Goal: Task Accomplishment & Management: Manage account settings

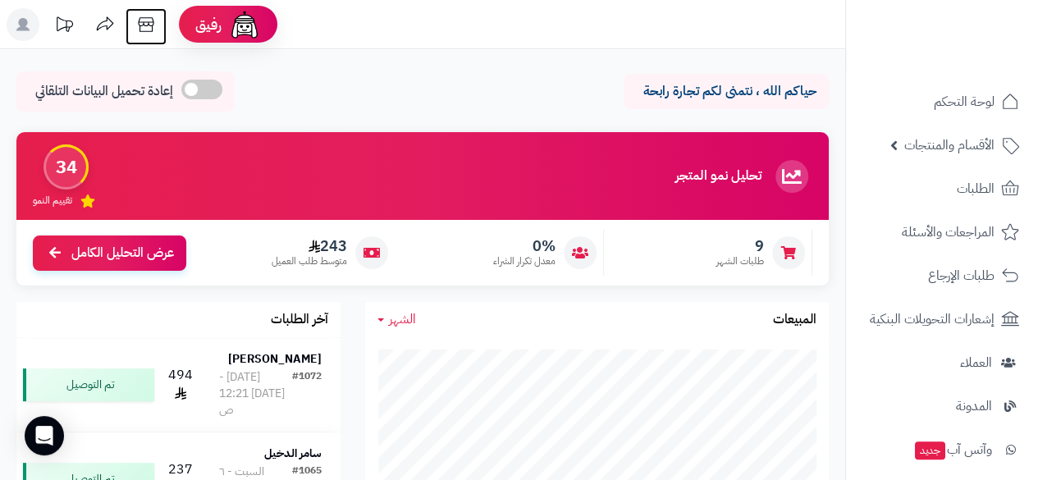
click at [146, 16] on icon at bounding box center [146, 24] width 33 height 33
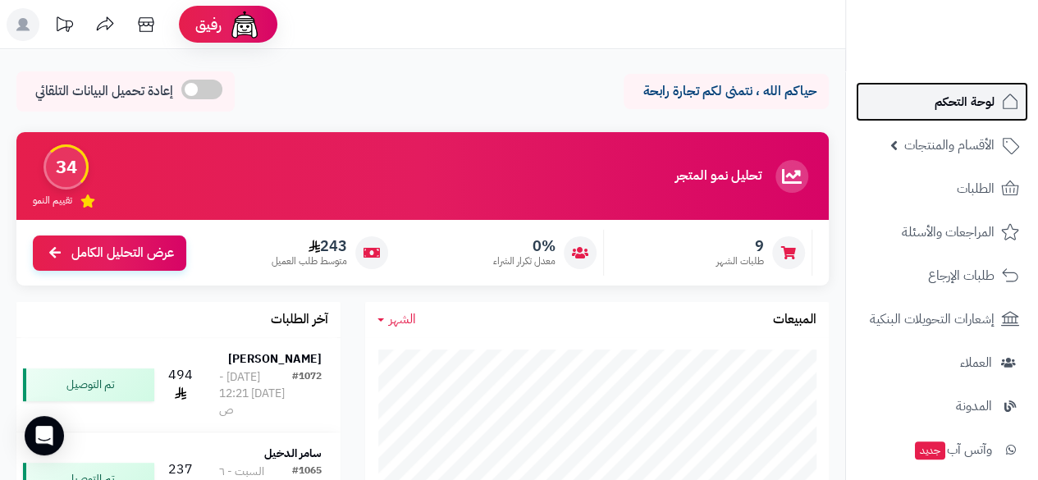
click at [944, 105] on span "لوحة التحكم" at bounding box center [965, 101] width 60 height 23
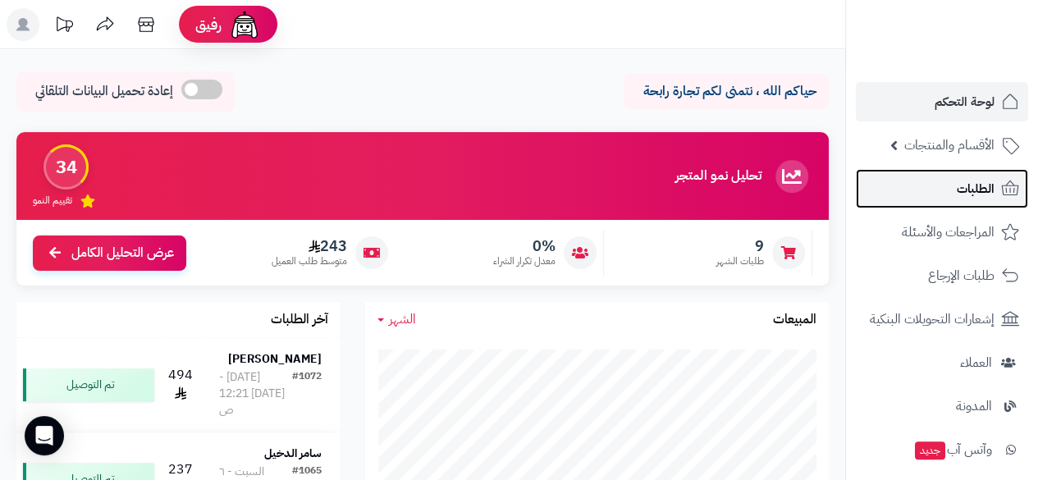
click at [943, 196] on link "الطلبات" at bounding box center [942, 188] width 172 height 39
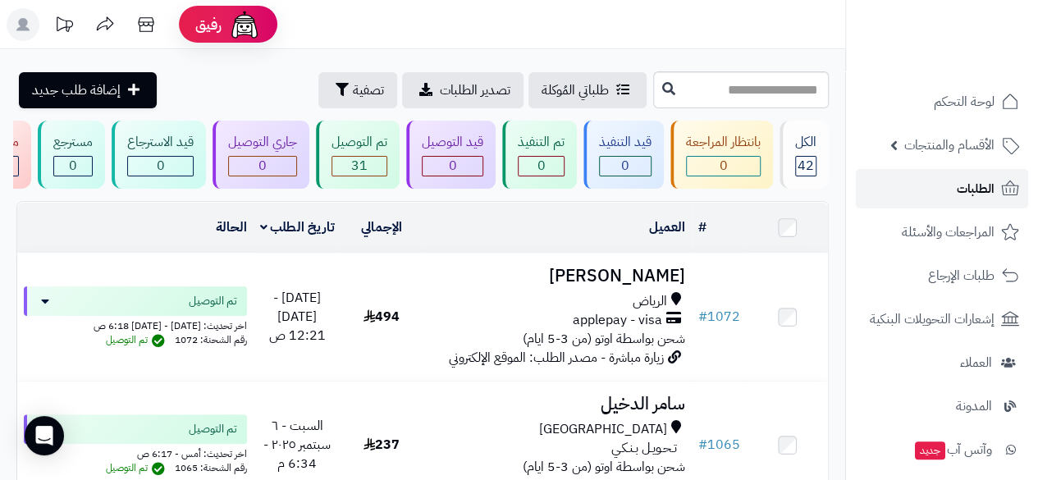
click at [943, 196] on link "الطلبات" at bounding box center [942, 188] width 172 height 39
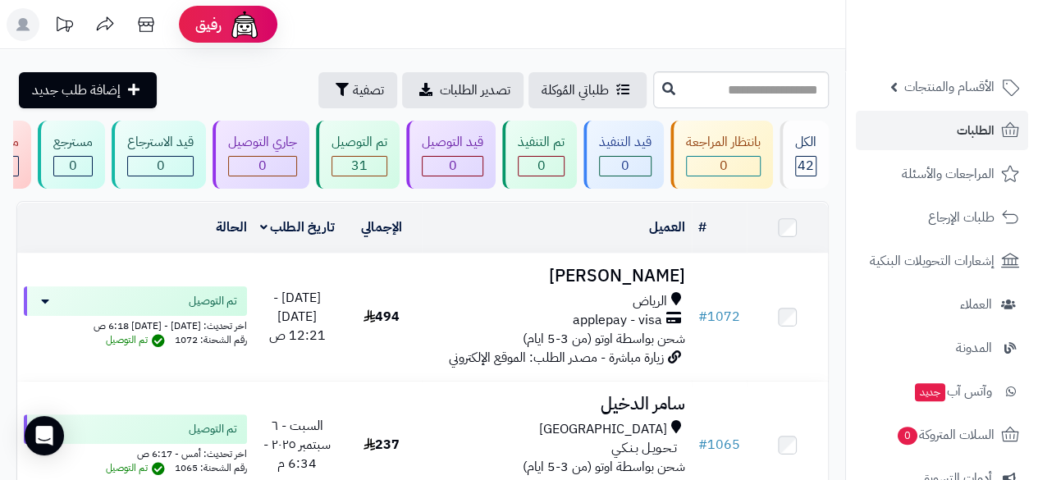
scroll to position [59, 0]
click at [353, 94] on span "تصفية" at bounding box center [368, 90] width 31 height 20
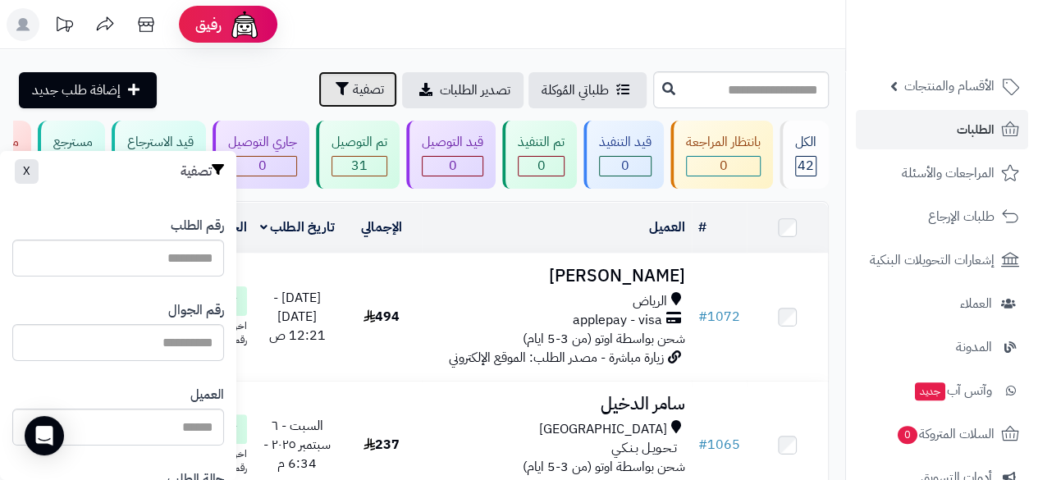
click at [353, 94] on span "تصفية" at bounding box center [368, 90] width 31 height 20
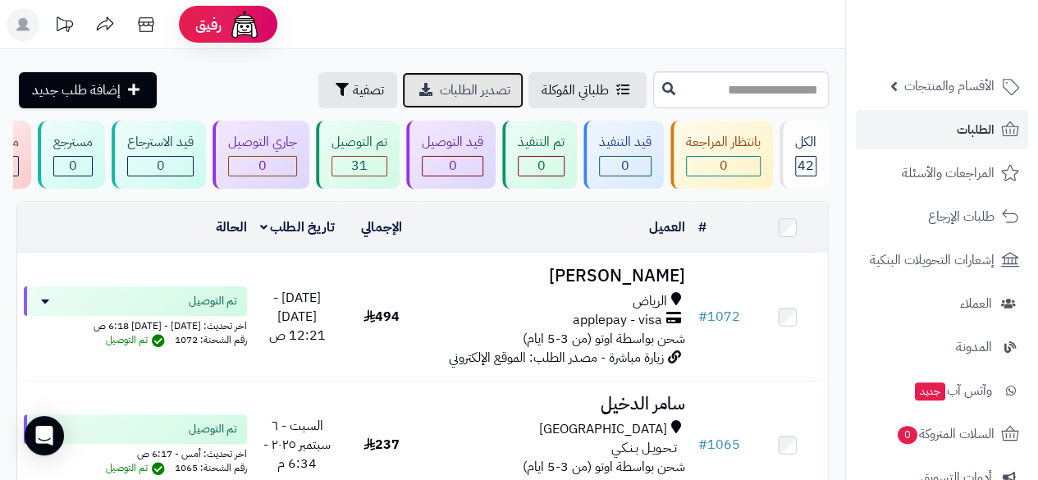
click at [440, 94] on span "تصدير الطلبات" at bounding box center [475, 90] width 71 height 20
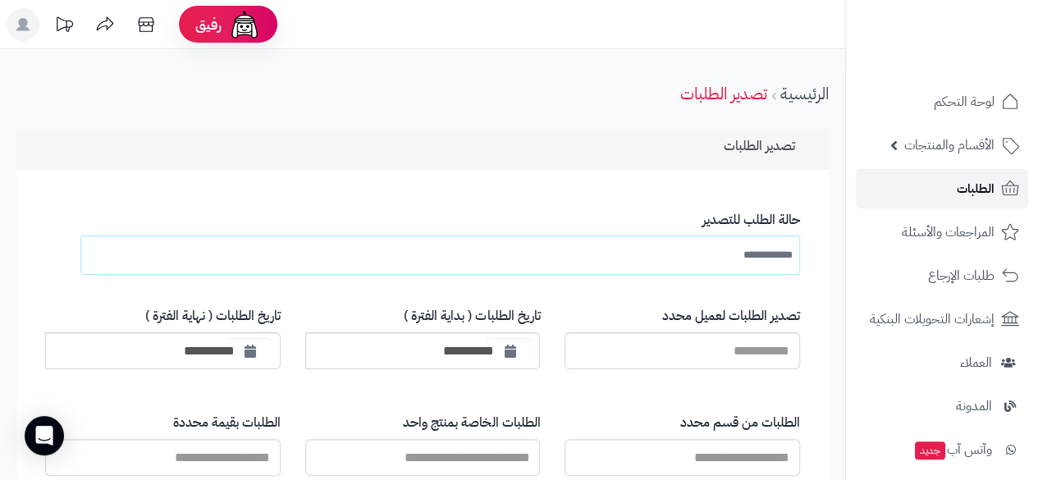
click at [910, 196] on link "الطلبات" at bounding box center [942, 188] width 172 height 39
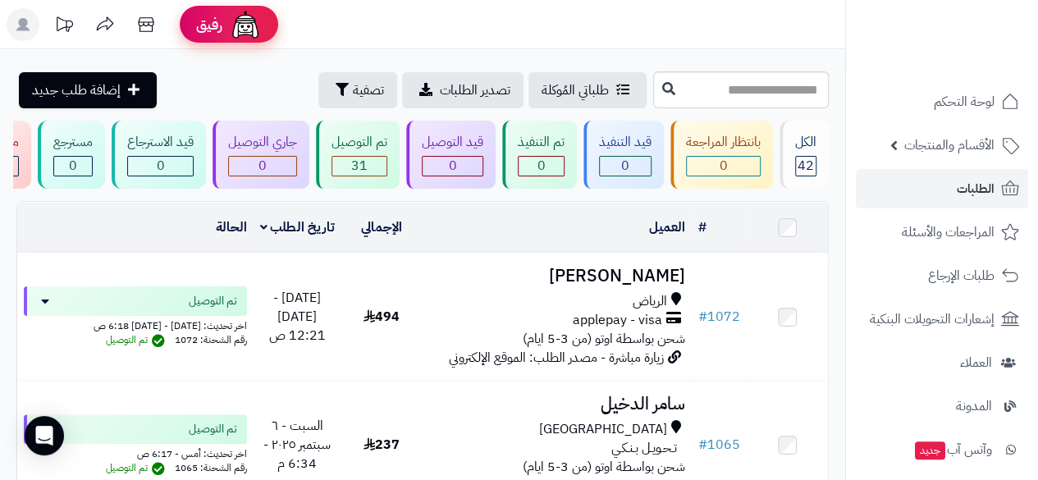
click at [223, 25] on div "رفيق" at bounding box center [229, 24] width 66 height 33
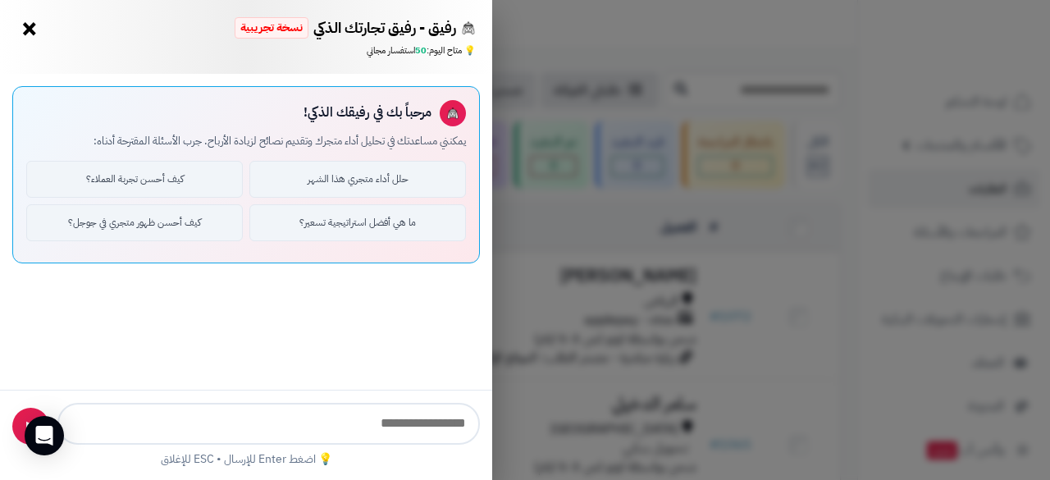
click at [37, 33] on button "×" at bounding box center [29, 29] width 26 height 26
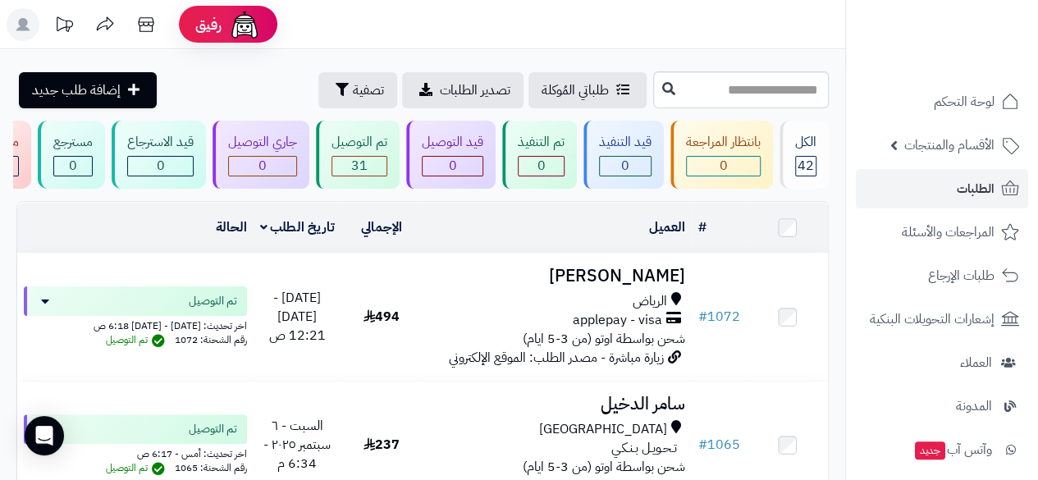
click at [62, 19] on icon at bounding box center [65, 23] width 16 height 15
click at [85, 87] on span "إضافة طلب جديد" at bounding box center [76, 90] width 89 height 20
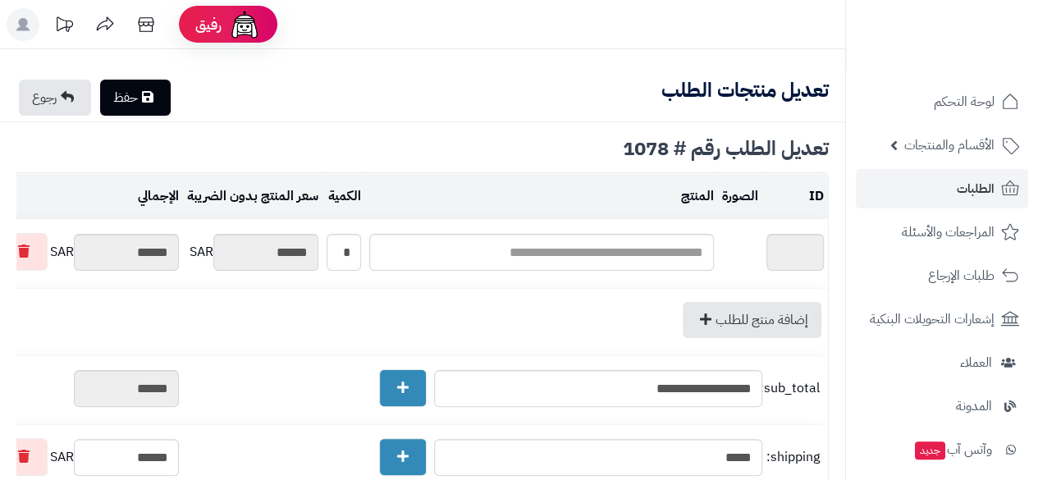
type textarea "**********"
click at [123, 16] on link at bounding box center [105, 26] width 41 height 37
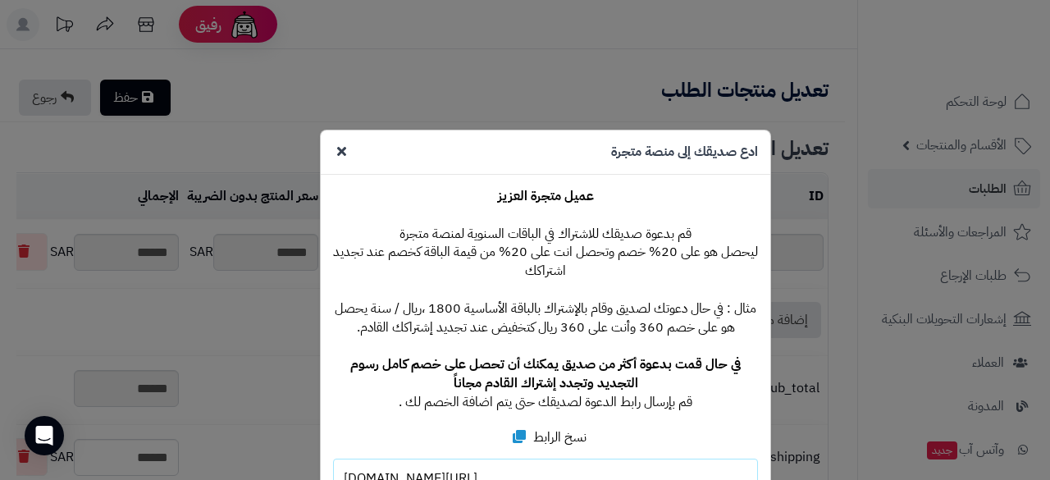
click at [346, 153] on icon at bounding box center [341, 150] width 9 height 13
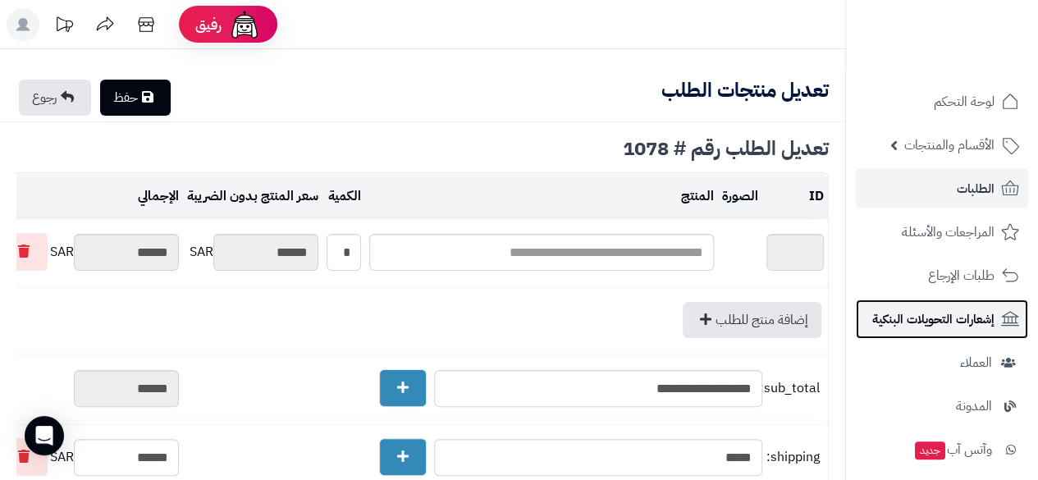
click at [910, 328] on span "إشعارات التحويلات البنكية" at bounding box center [933, 319] width 122 height 23
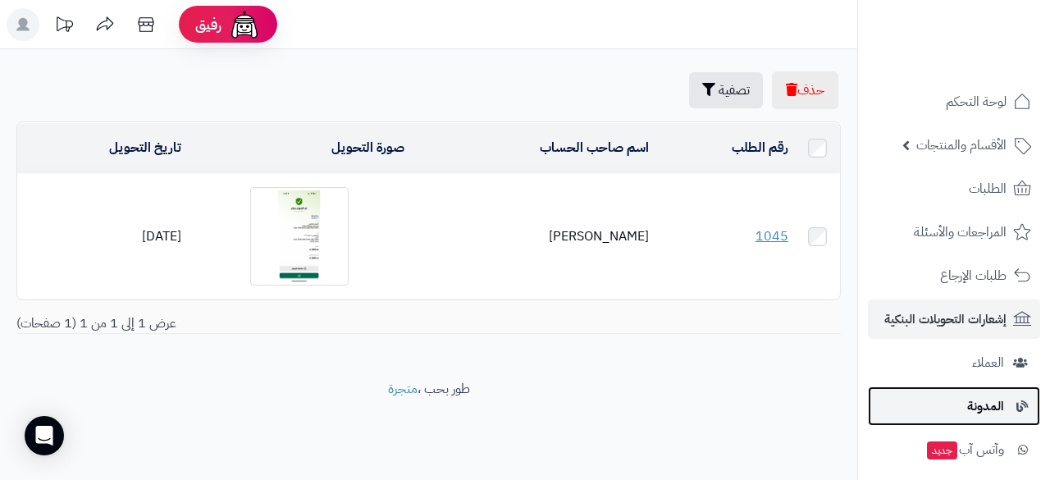
click at [971, 400] on span "المدونة" at bounding box center [985, 406] width 37 height 23
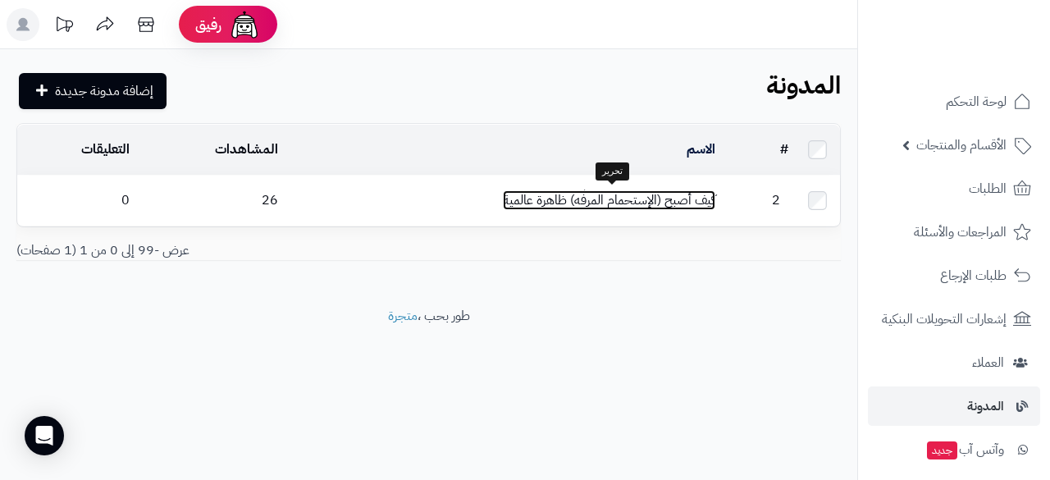
click at [645, 196] on link "كيف أصبح (الإستحمام المرفّه) ظاهرة عالمية" at bounding box center [609, 200] width 213 height 20
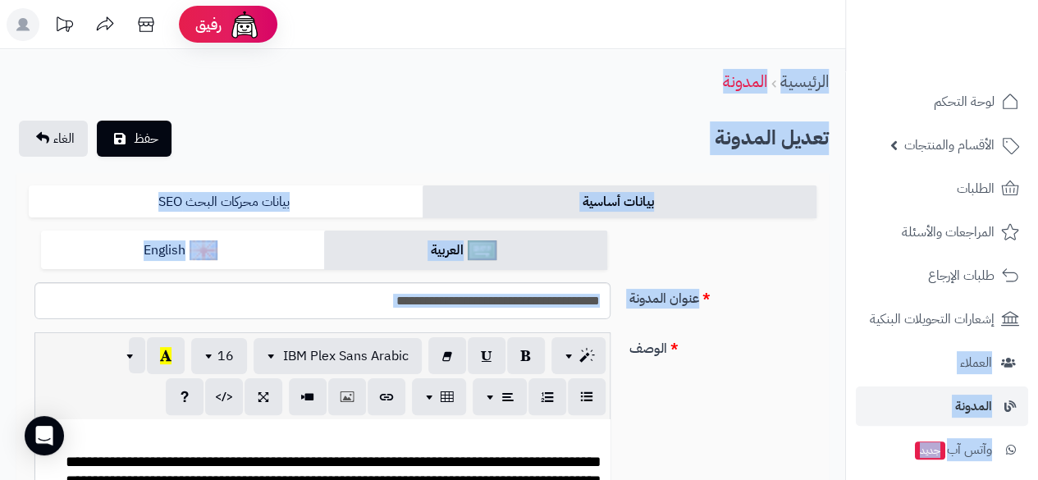
drag, startPoint x: 850, startPoint y: 298, endPoint x: 839, endPoint y: 339, distance: 42.6
click at [853, 299] on ul "لوحة التحكم الأقسام والمنتجات المنتجات مخزون الخيارات الأقسام الماركات مواصفات …" at bounding box center [942, 428] width 192 height 692
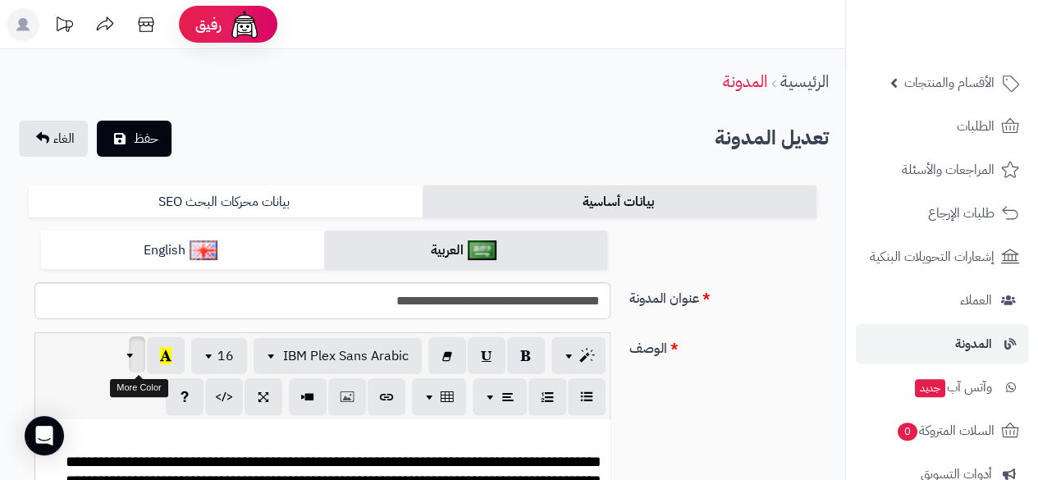
click at [136, 358] on span "button" at bounding box center [132, 355] width 13 height 20
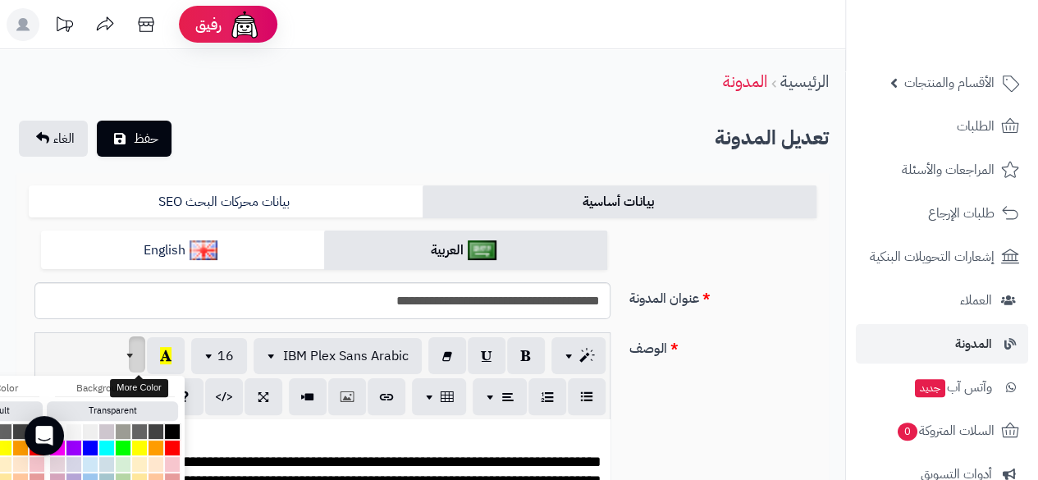
click at [136, 358] on span "button" at bounding box center [132, 355] width 13 height 20
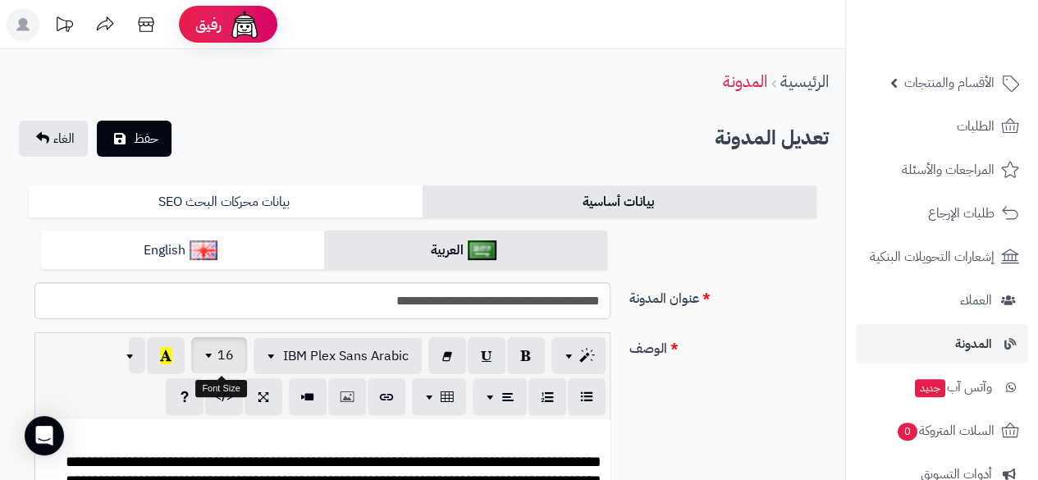
click at [213, 360] on span "button" at bounding box center [210, 355] width 13 height 20
click at [273, 359] on span "button" at bounding box center [273, 355] width 13 height 20
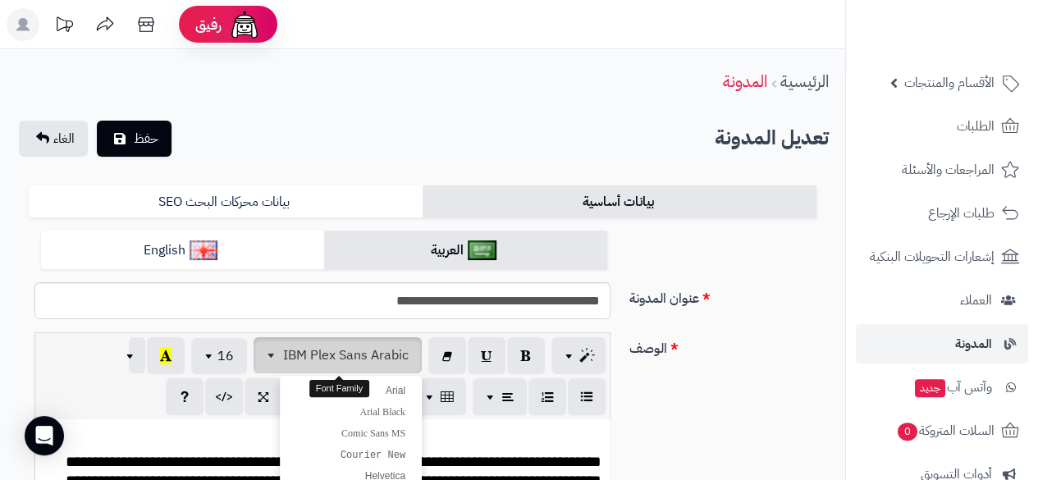
click at [273, 359] on span "button" at bounding box center [273, 355] width 13 height 20
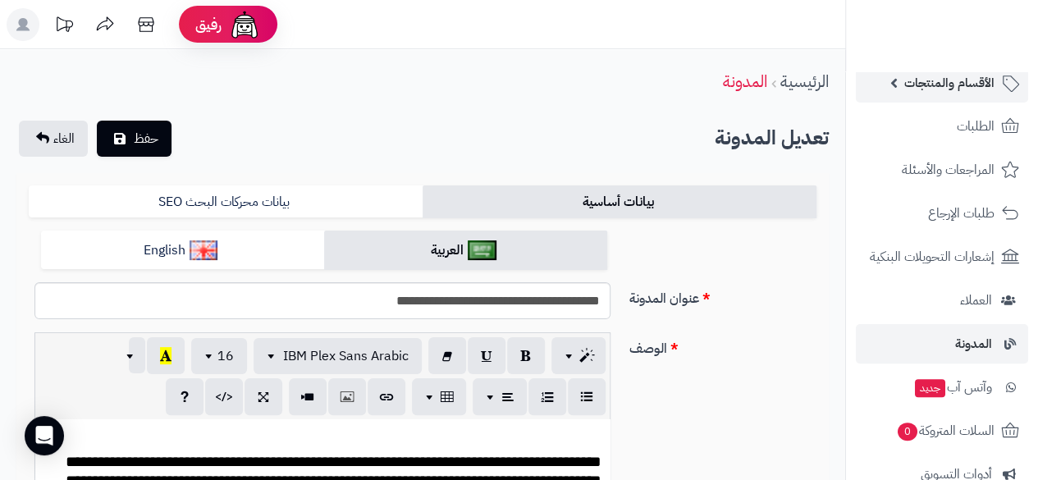
click at [969, 75] on span "الأقسام والمنتجات" at bounding box center [949, 82] width 90 height 23
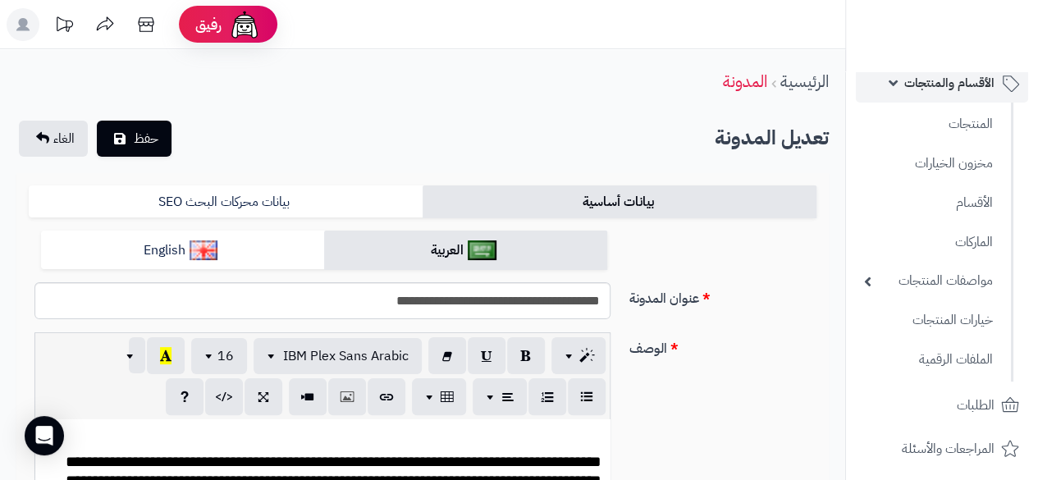
click at [969, 75] on span "الأقسام والمنتجات" at bounding box center [949, 82] width 90 height 23
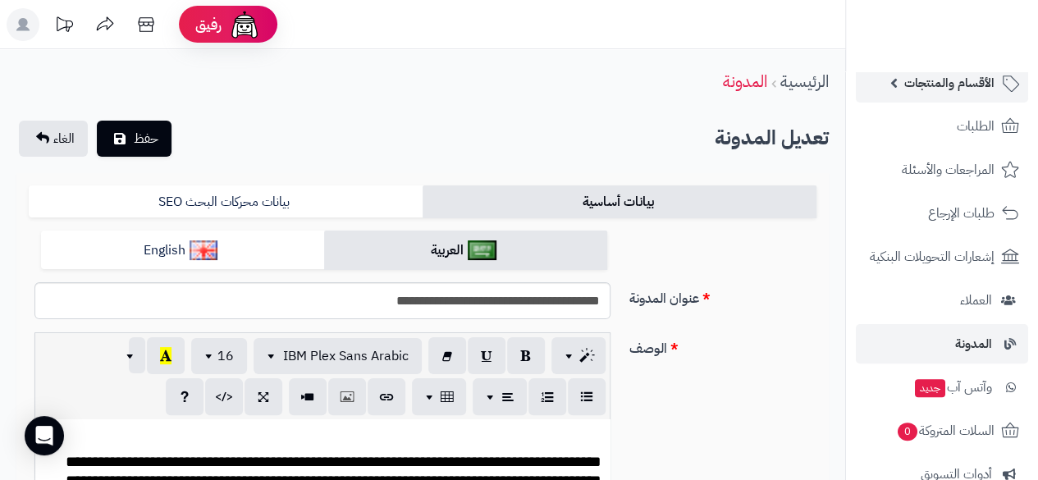
click at [969, 75] on span "الأقسام والمنتجات" at bounding box center [949, 82] width 90 height 23
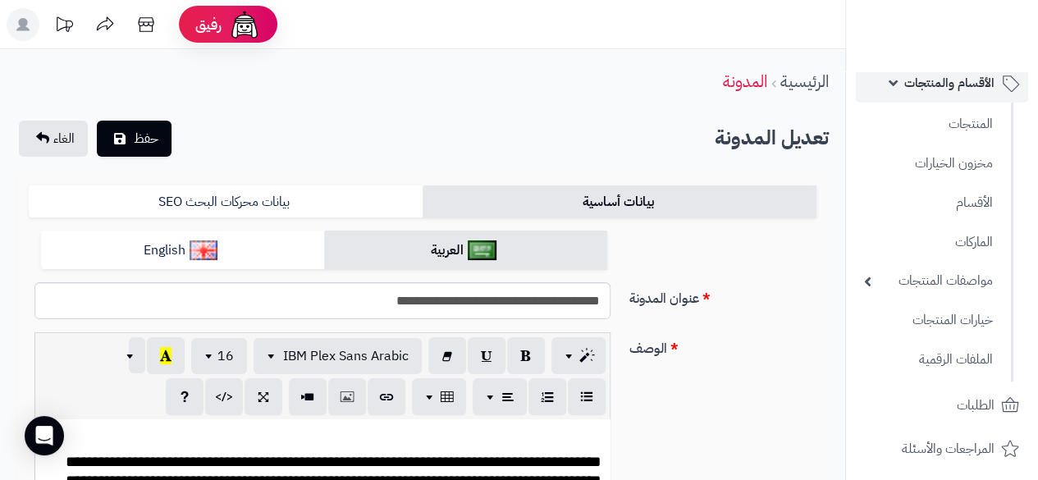
click at [926, 85] on span "الأقسام والمنتجات" at bounding box center [949, 82] width 90 height 23
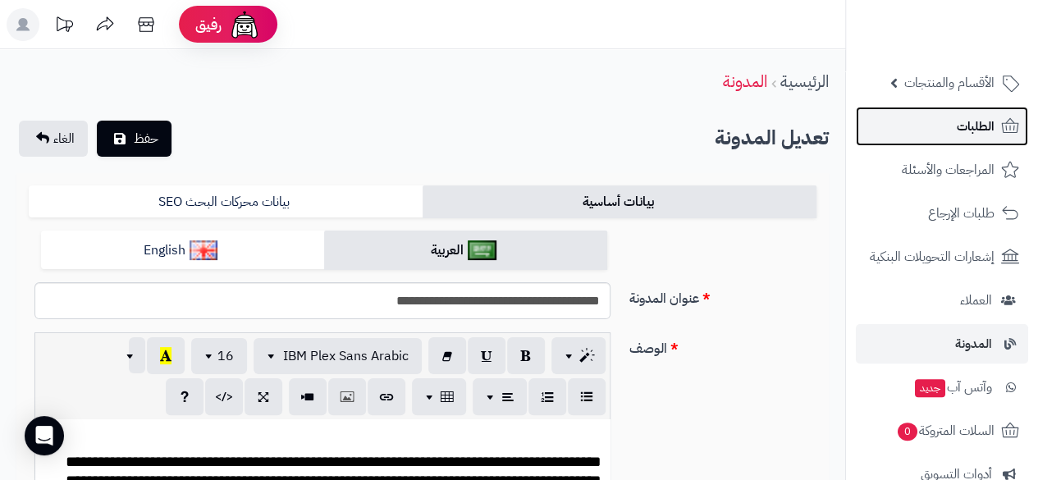
click at [981, 115] on span "الطلبات" at bounding box center [976, 126] width 38 height 23
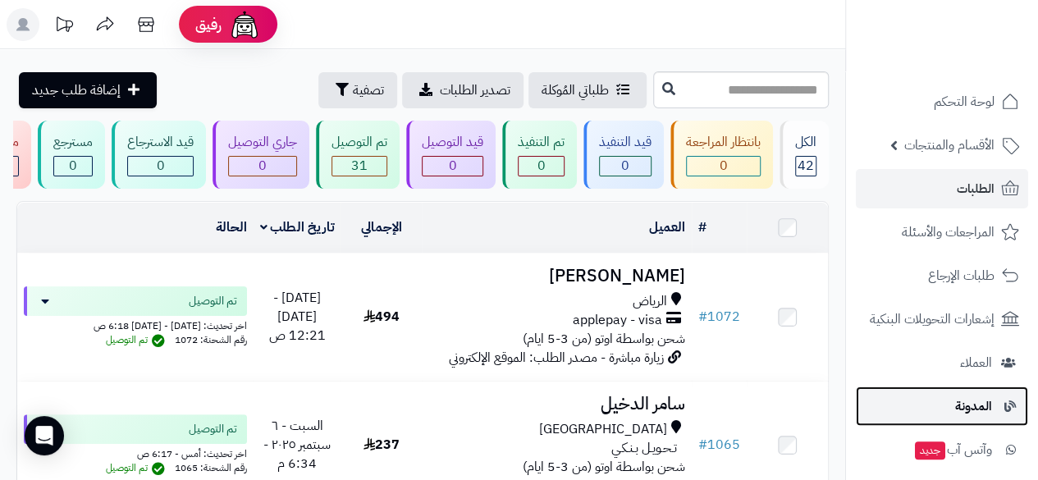
click at [981, 402] on span "المدونة" at bounding box center [973, 406] width 37 height 23
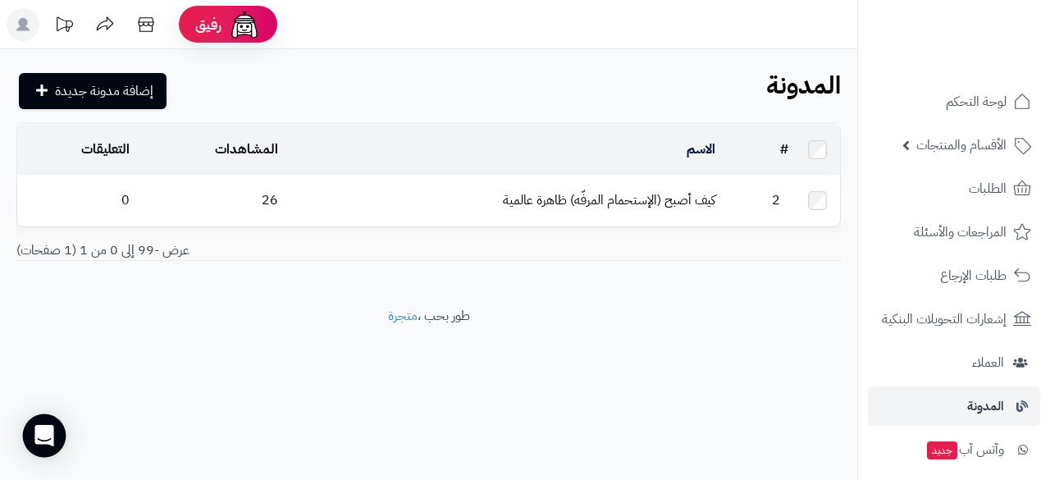
click at [53, 436] on div "Open Intercom Messenger" at bounding box center [44, 435] width 43 height 43
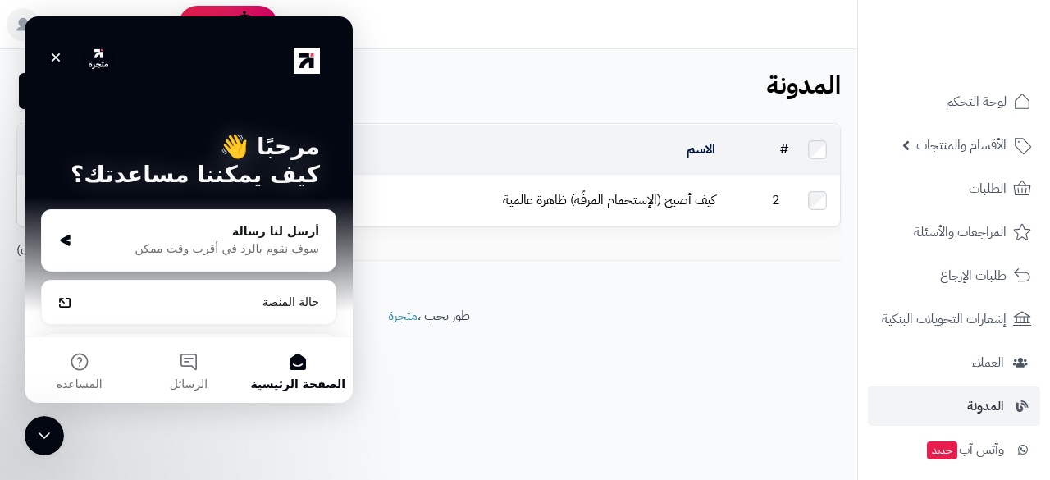
click at [60, 57] on icon "إغلاق" at bounding box center [55, 57] width 13 height 13
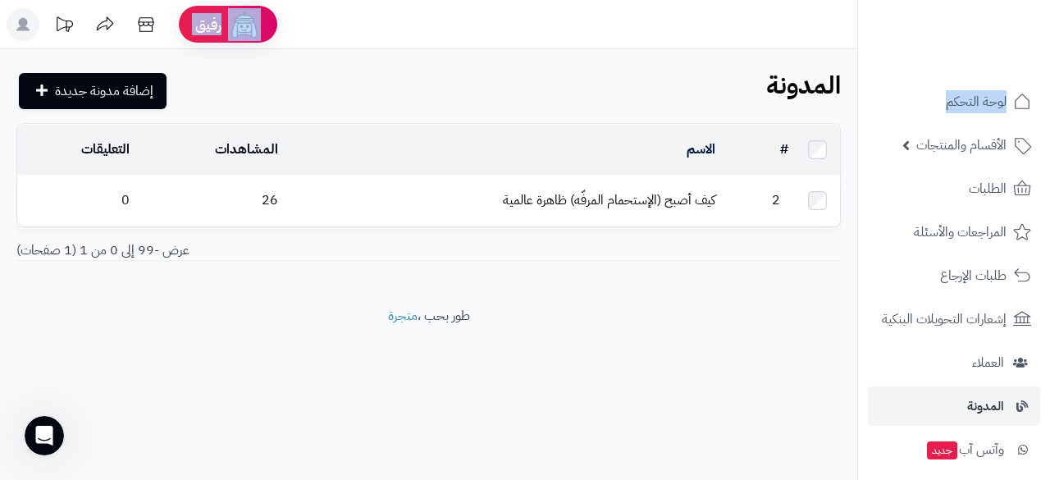
drag, startPoint x: 862, startPoint y: 79, endPoint x: 860, endPoint y: 48, distance: 30.4
click at [860, 48] on div "**********" at bounding box center [525, 240] width 1050 height 480
click at [883, 66] on div at bounding box center [953, 35] width 193 height 71
drag, startPoint x: 855, startPoint y: 302, endPoint x: 844, endPoint y: 343, distance: 42.4
click at [844, 343] on footer "طور بحب ، متجرة" at bounding box center [428, 348] width 857 height 82
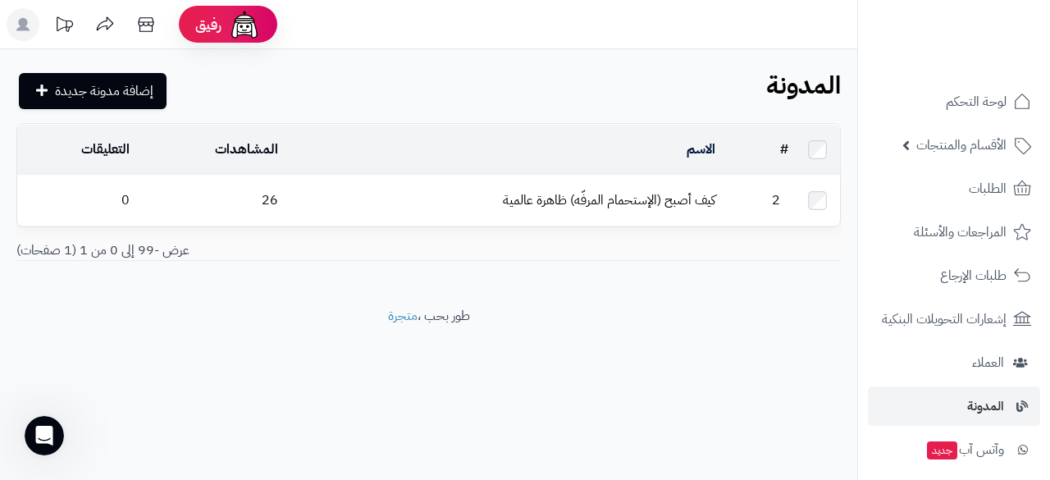
drag, startPoint x: 856, startPoint y: 296, endPoint x: 850, endPoint y: 332, distance: 36.6
click at [850, 332] on div "**********" at bounding box center [525, 240] width 1050 height 480
click at [867, 312] on li "إشعارات التحويلات البنكية" at bounding box center [954, 318] width 192 height 39
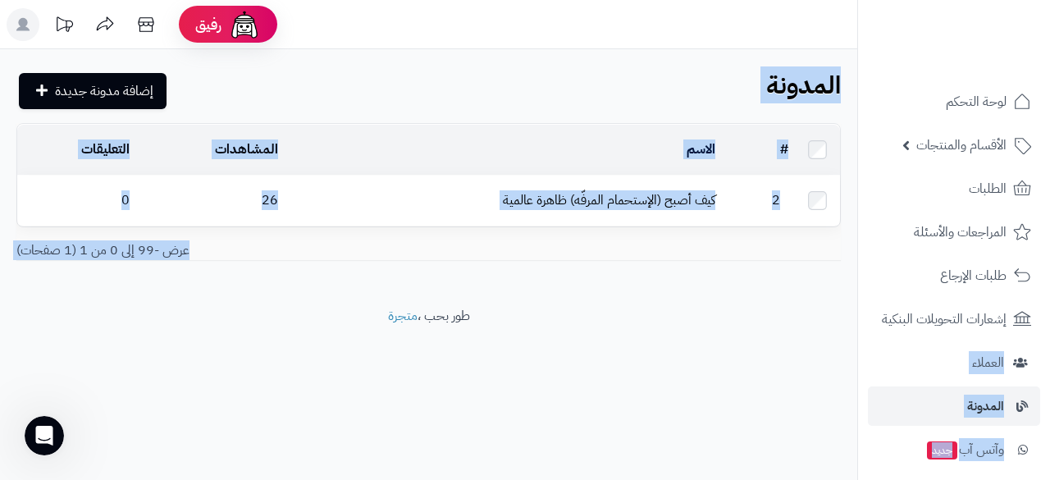
drag, startPoint x: 862, startPoint y: 304, endPoint x: 851, endPoint y: 343, distance: 40.0
click at [851, 343] on div "**********" at bounding box center [525, 240] width 1050 height 480
click at [851, 343] on footer "طور بحب ، متجرة" at bounding box center [428, 348] width 857 height 82
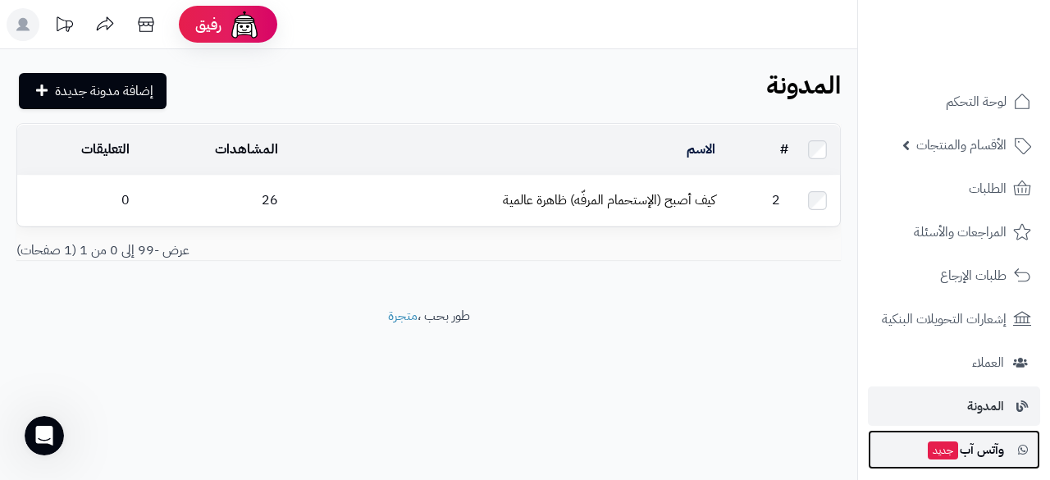
click at [993, 446] on span "وآتس آب جديد" at bounding box center [965, 449] width 78 height 23
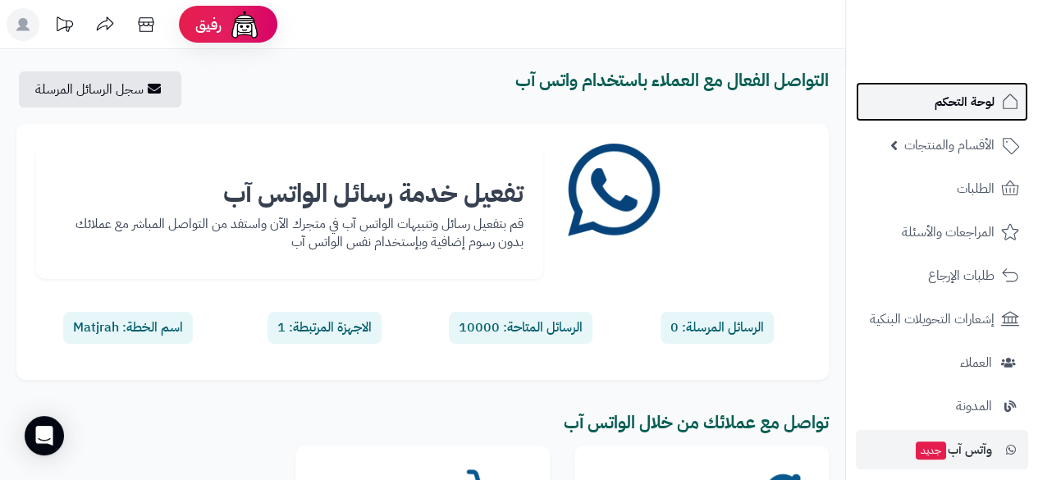
click at [962, 103] on span "لوحة التحكم" at bounding box center [965, 101] width 60 height 23
